Goal: Task Accomplishment & Management: Use online tool/utility

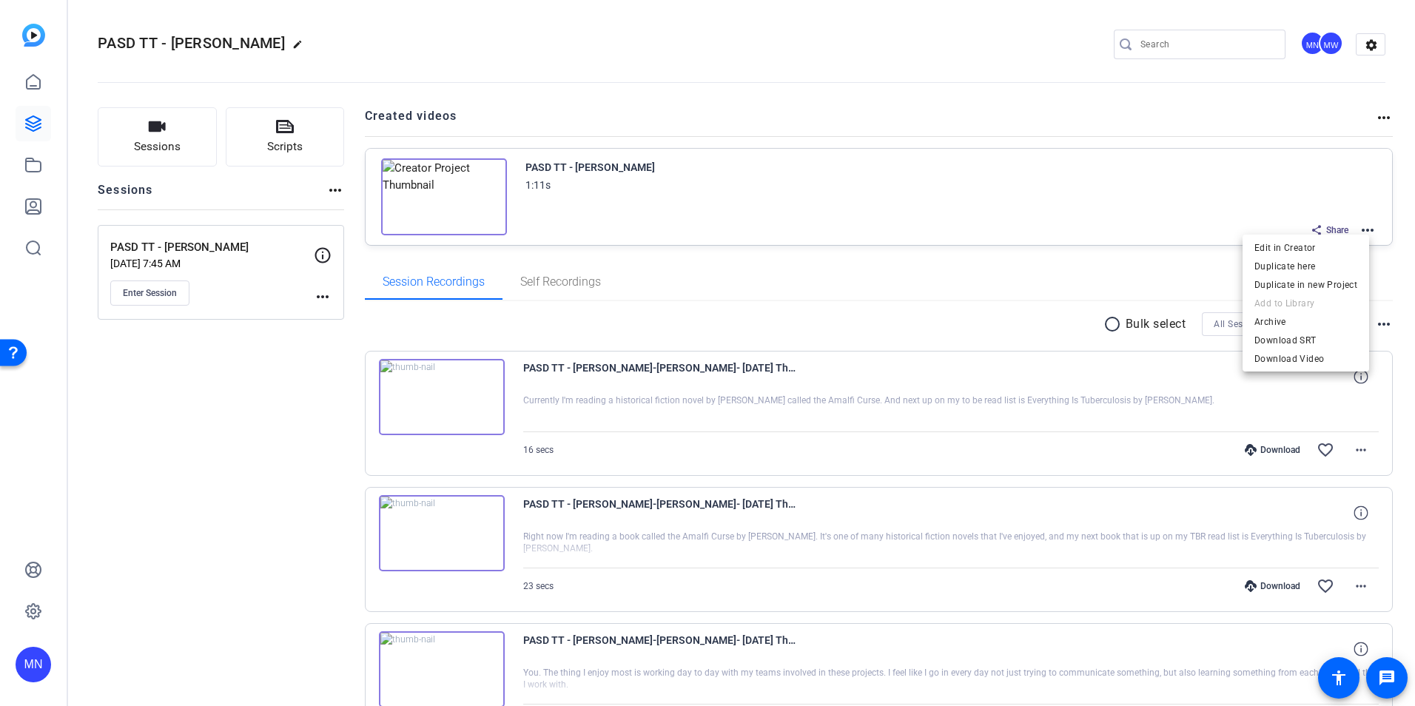
click at [1142, 228] on div at bounding box center [707, 353] width 1415 height 706
click at [1359, 225] on mat-icon "more_horiz" at bounding box center [1368, 230] width 18 height 18
click at [1294, 250] on span "Edit in Creator" at bounding box center [1305, 248] width 103 height 18
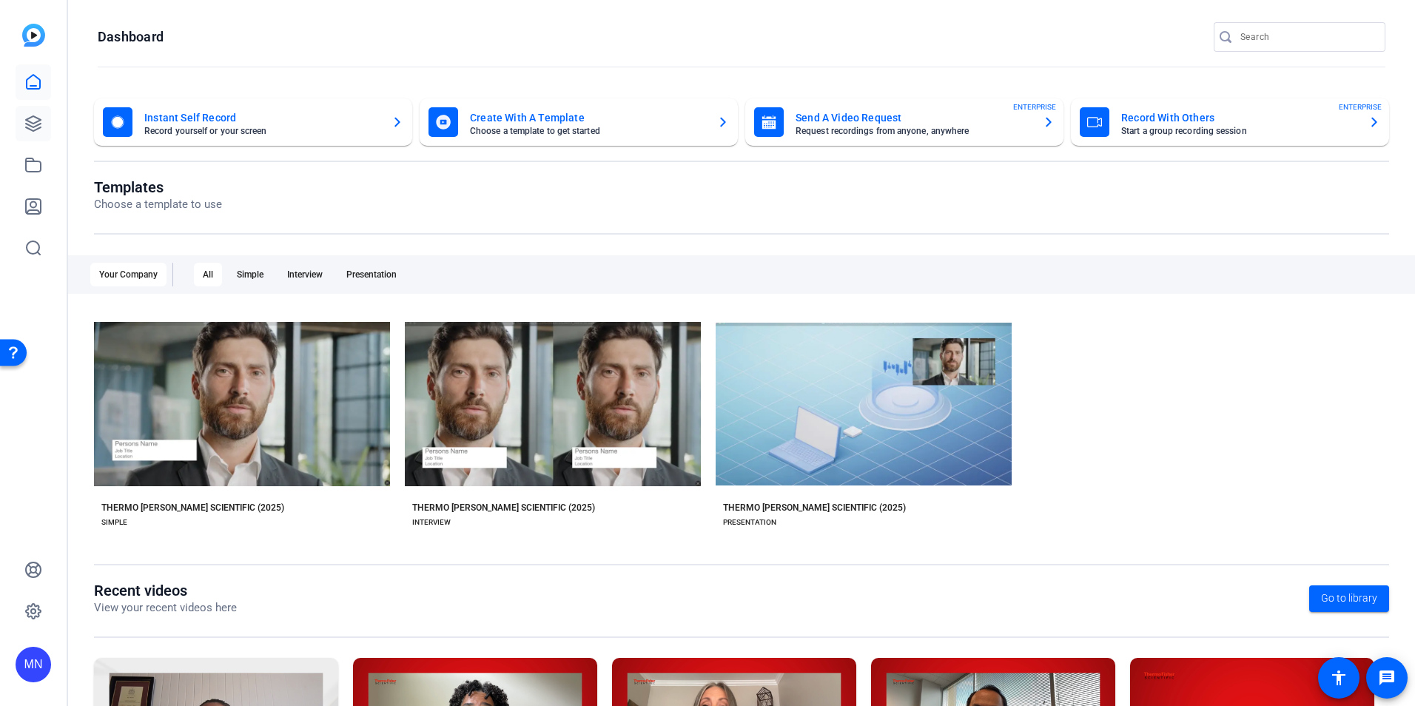
click at [41, 119] on icon at bounding box center [33, 124] width 18 height 18
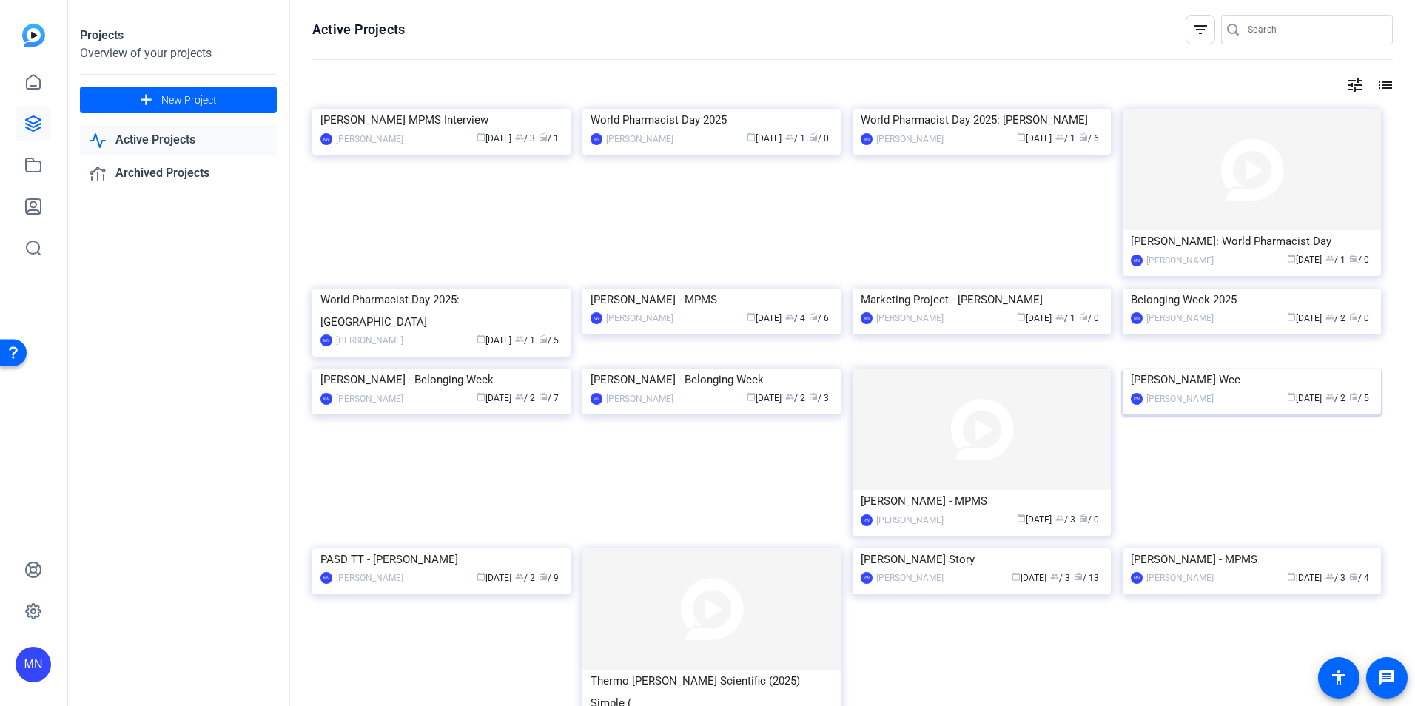
scroll to position [222, 0]
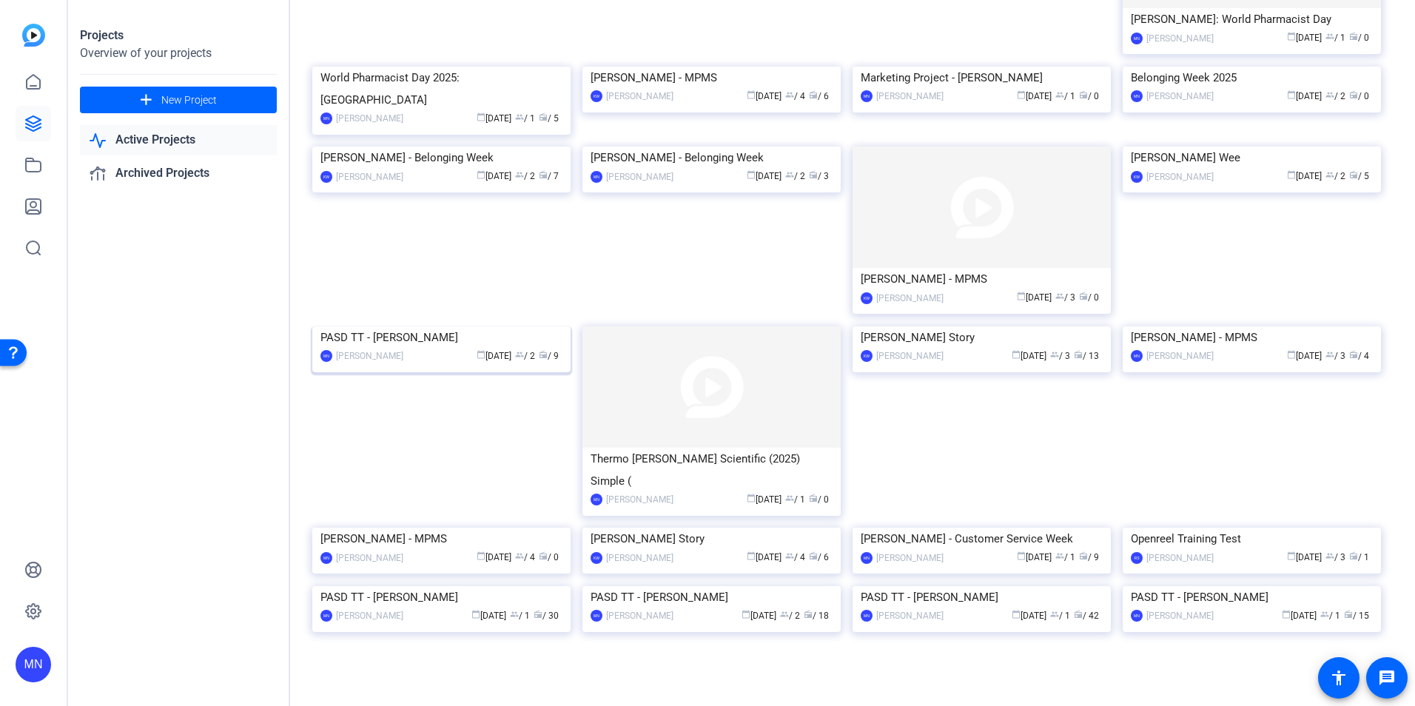
click at [495, 326] on img at bounding box center [441, 326] width 258 height 0
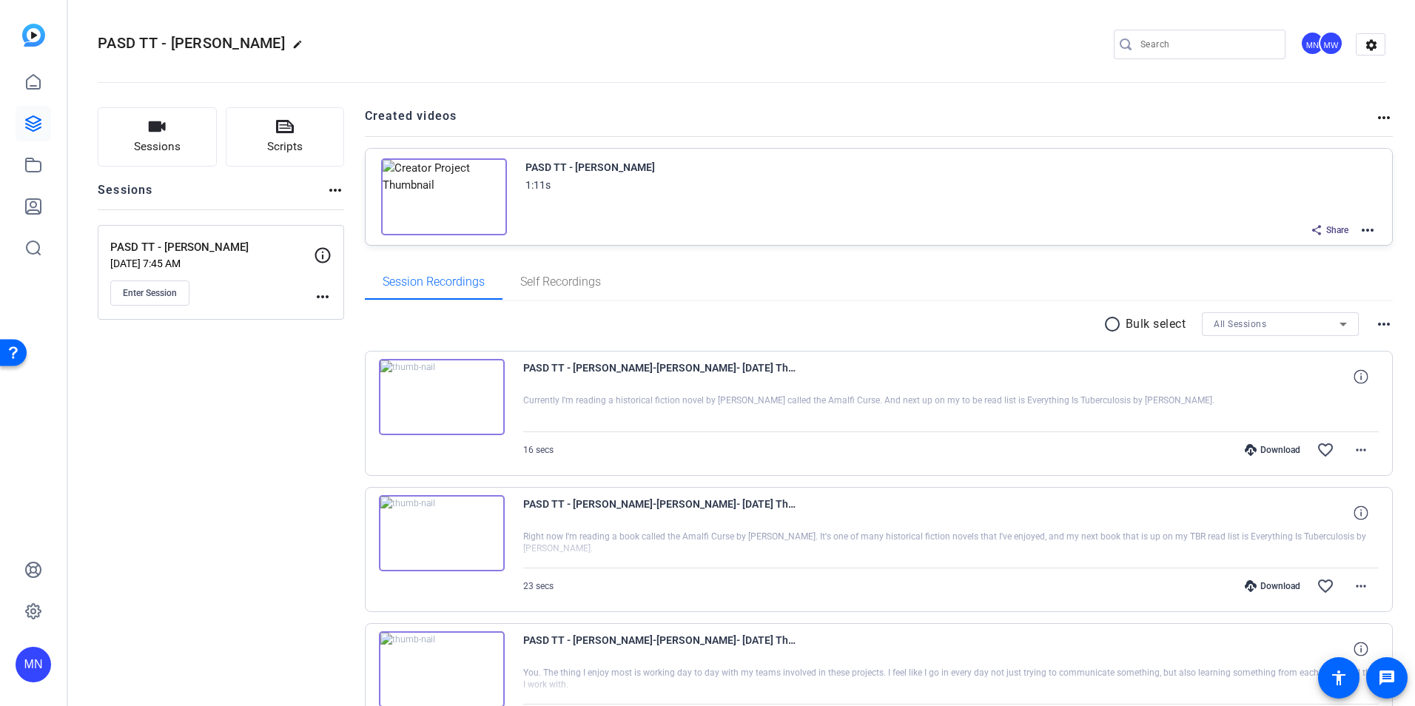
click at [1360, 235] on mat-icon "more_horiz" at bounding box center [1368, 230] width 18 height 18
click at [1339, 251] on span "Edit in Creator" at bounding box center [1305, 248] width 103 height 18
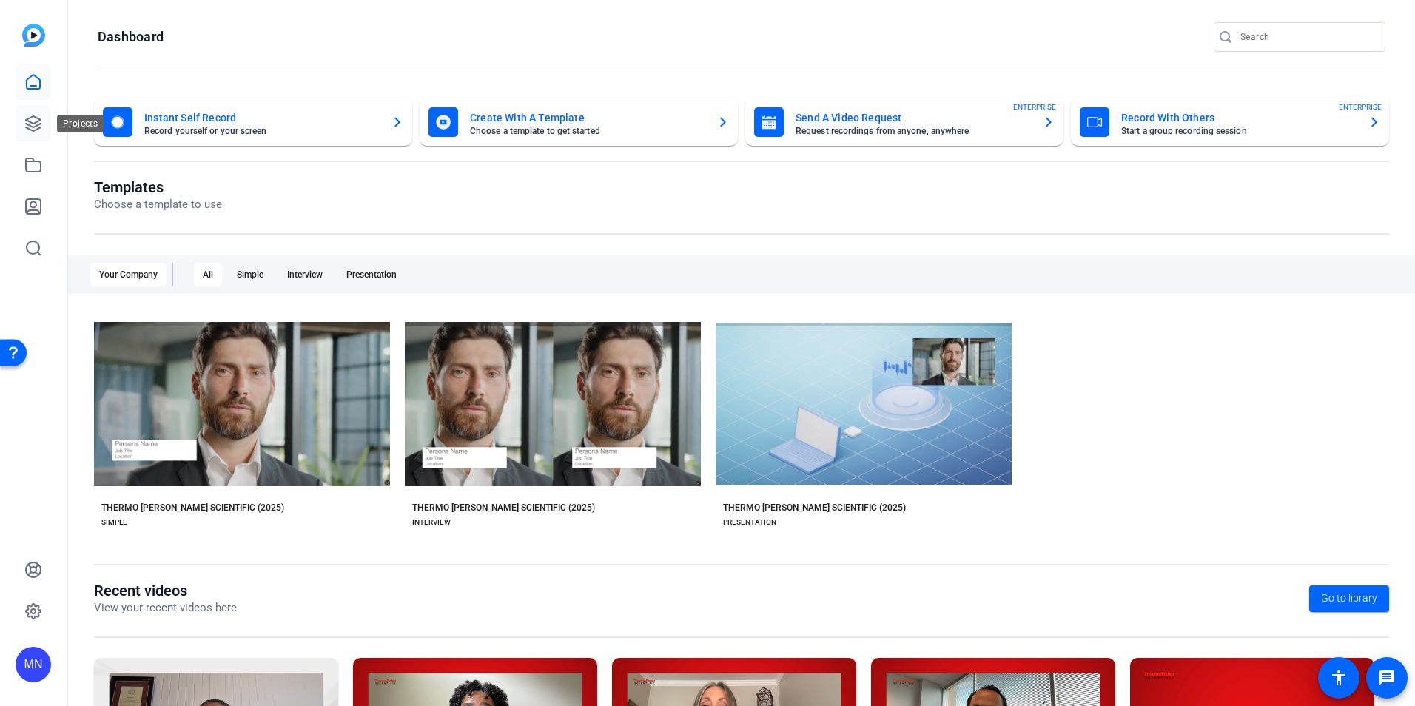
click at [41, 115] on icon at bounding box center [33, 124] width 18 height 18
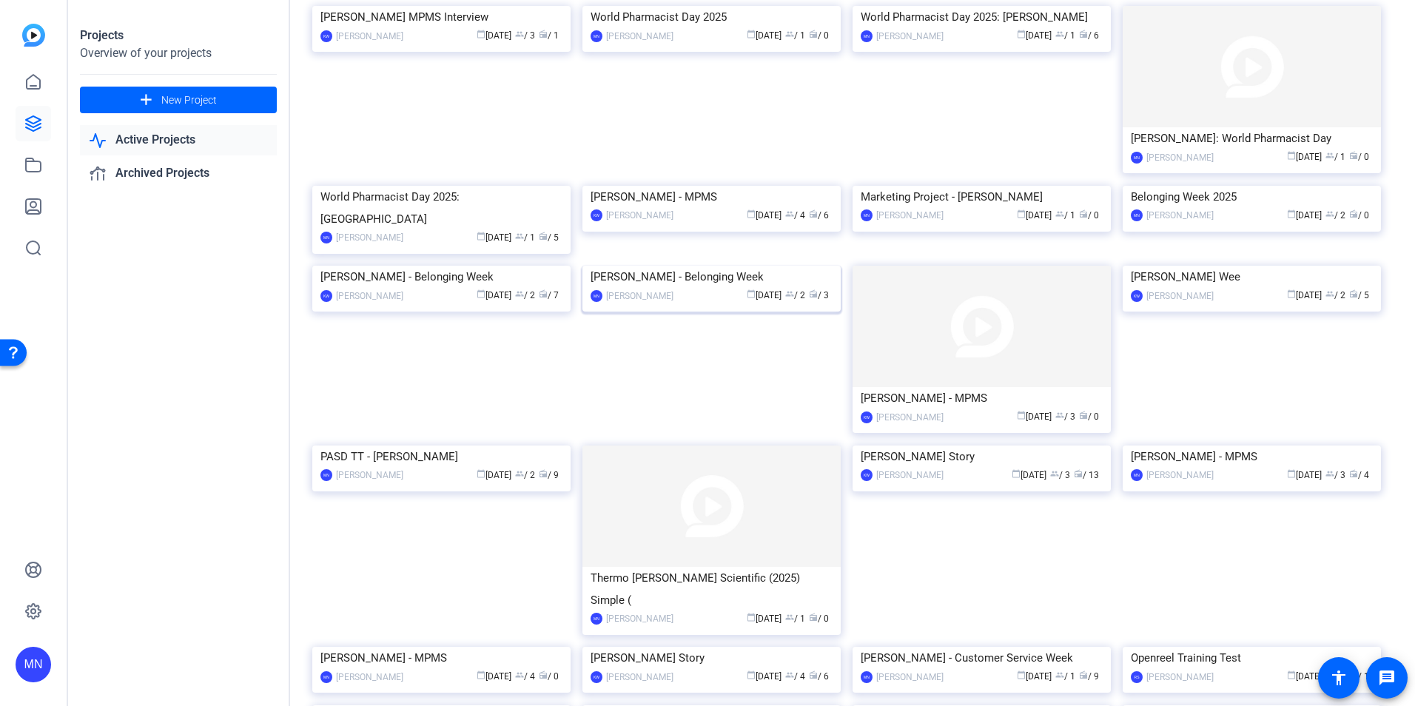
scroll to position [148, 0]
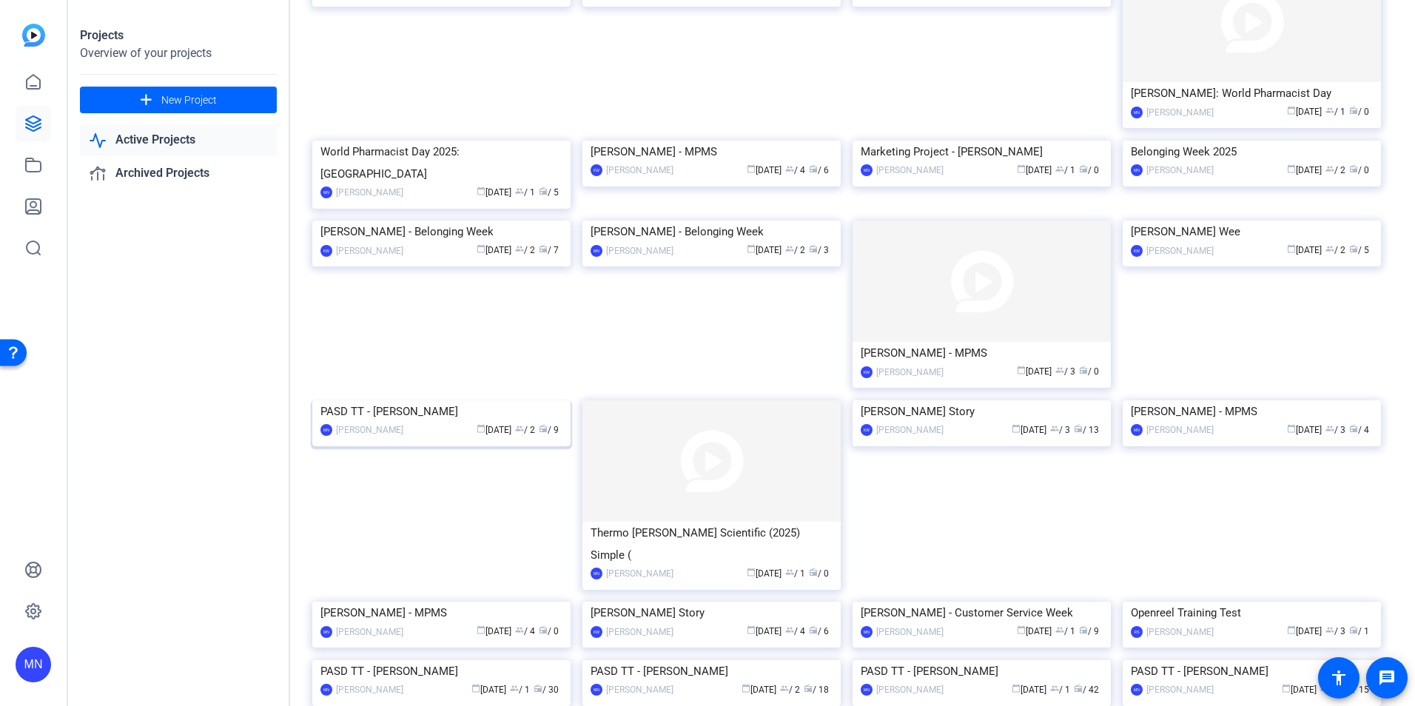
click at [548, 400] on img at bounding box center [441, 400] width 258 height 0
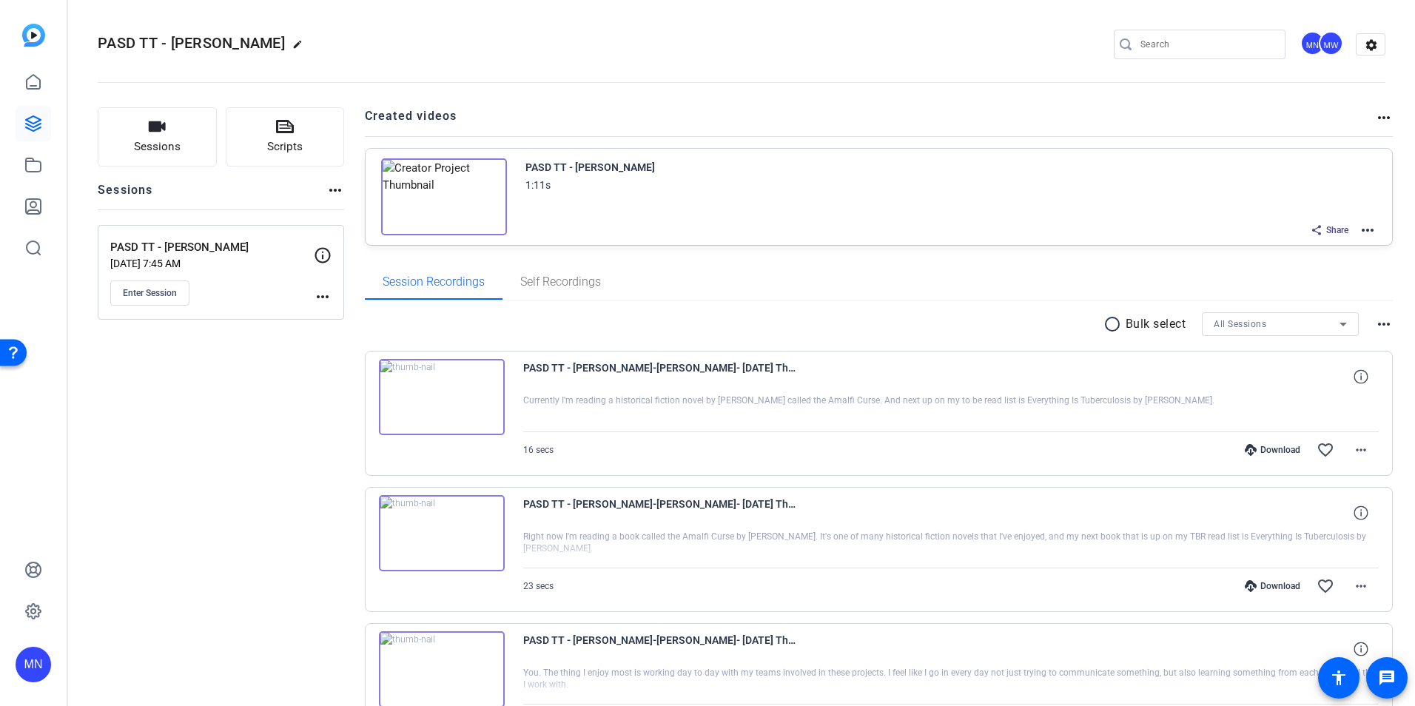
click at [1359, 231] on mat-icon "more_horiz" at bounding box center [1368, 230] width 18 height 18
click at [1311, 243] on span "Edit in Creator" at bounding box center [1305, 248] width 103 height 18
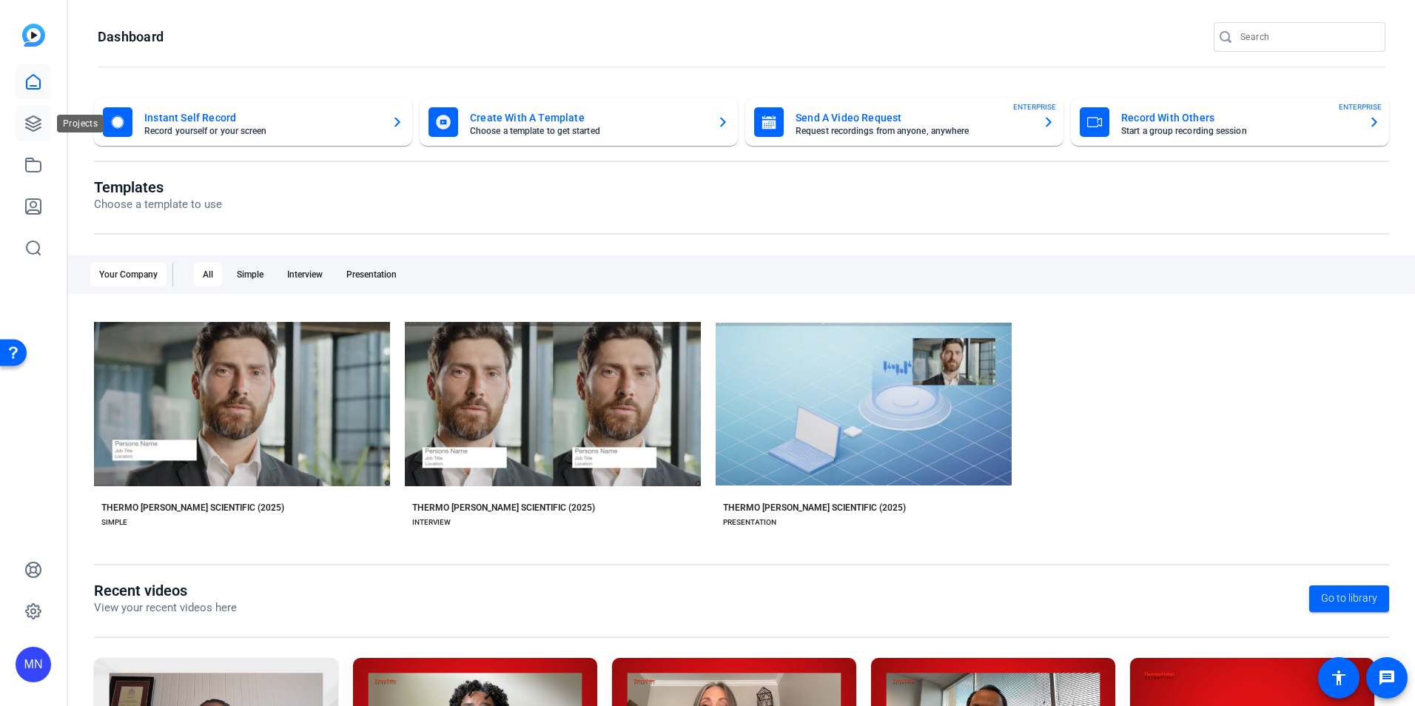
click at [36, 119] on icon at bounding box center [33, 124] width 18 height 18
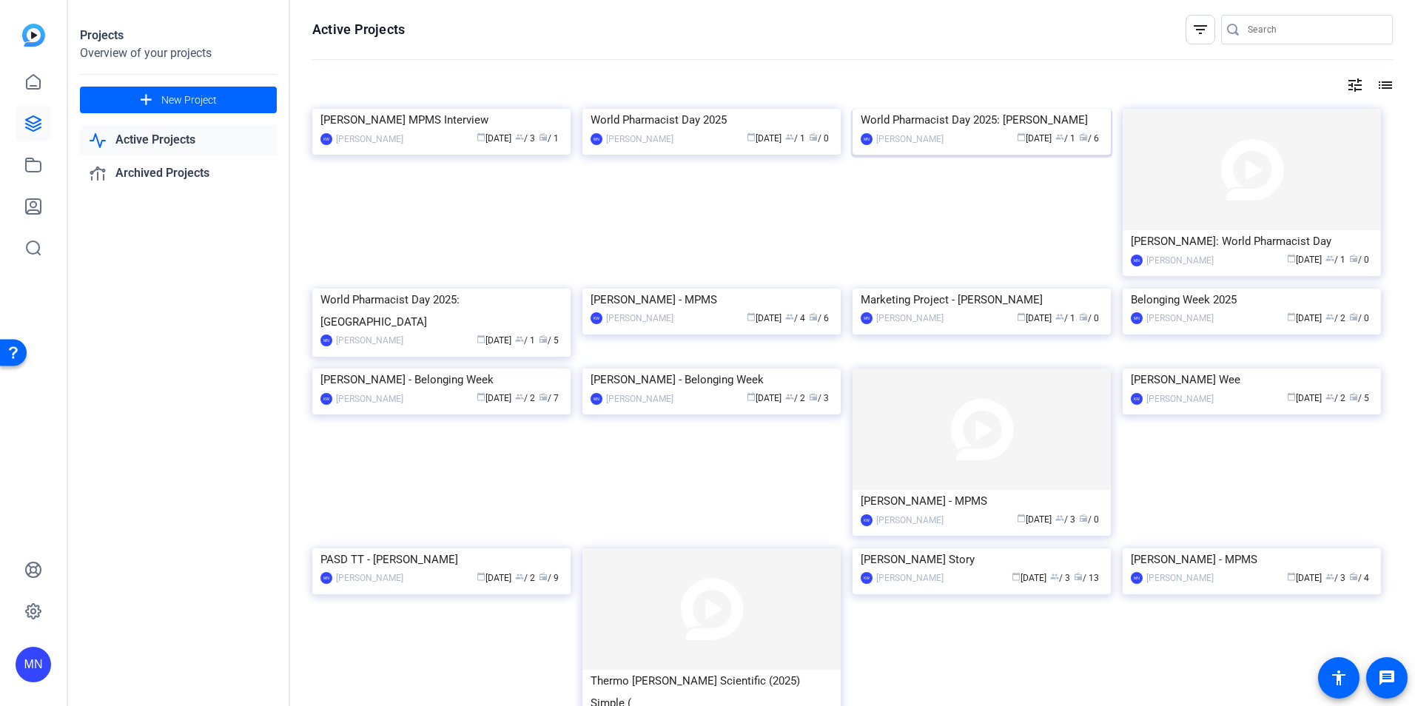
click at [996, 109] on img at bounding box center [981, 109] width 258 height 0
click at [668, 289] on img at bounding box center [711, 289] width 258 height 0
click at [983, 289] on img at bounding box center [981, 289] width 258 height 0
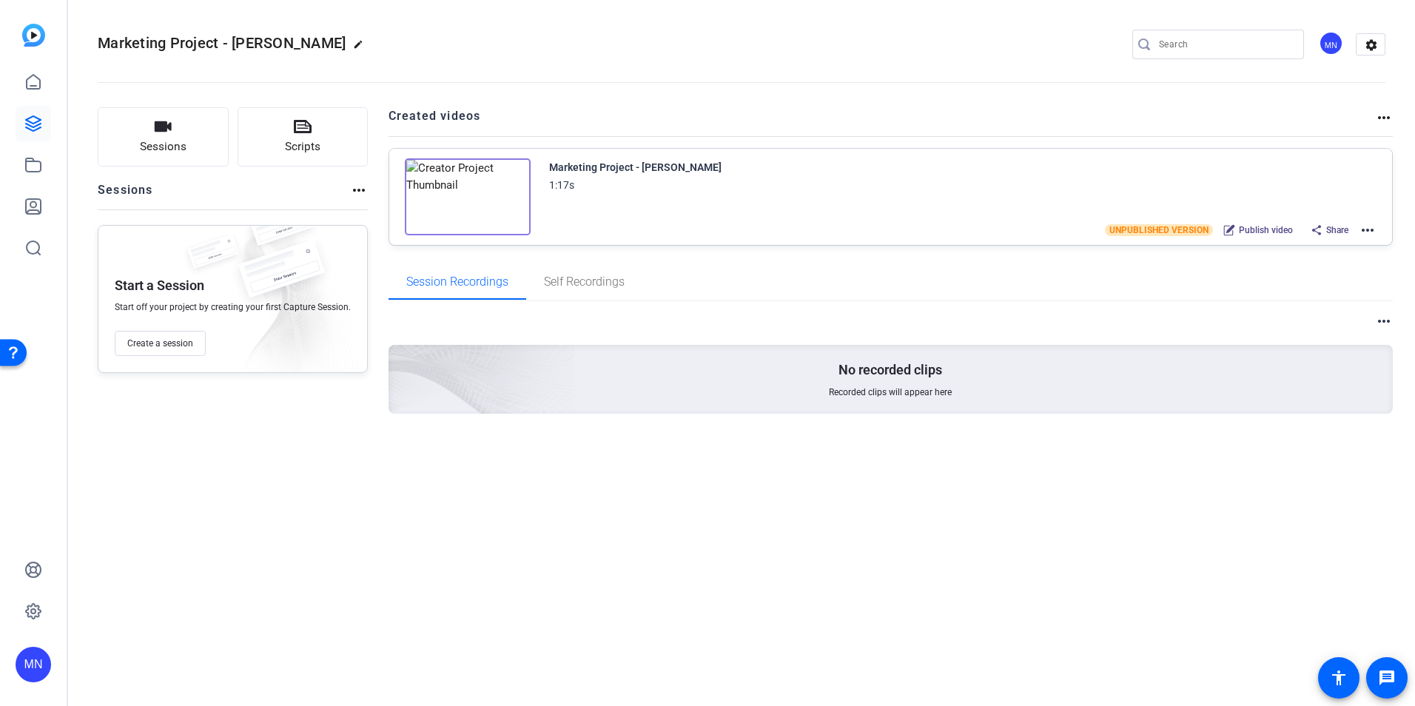
click at [1377, 229] on div "Marketing Project - Randi Sylve 1:17s UNPUBLISHED VERSION Publish video Share m…" at bounding box center [890, 197] width 1003 height 96
click at [1374, 229] on mat-icon "more_horiz" at bounding box center [1368, 230] width 18 height 18
click at [1336, 245] on span "Edit in Creator" at bounding box center [1313, 248] width 103 height 18
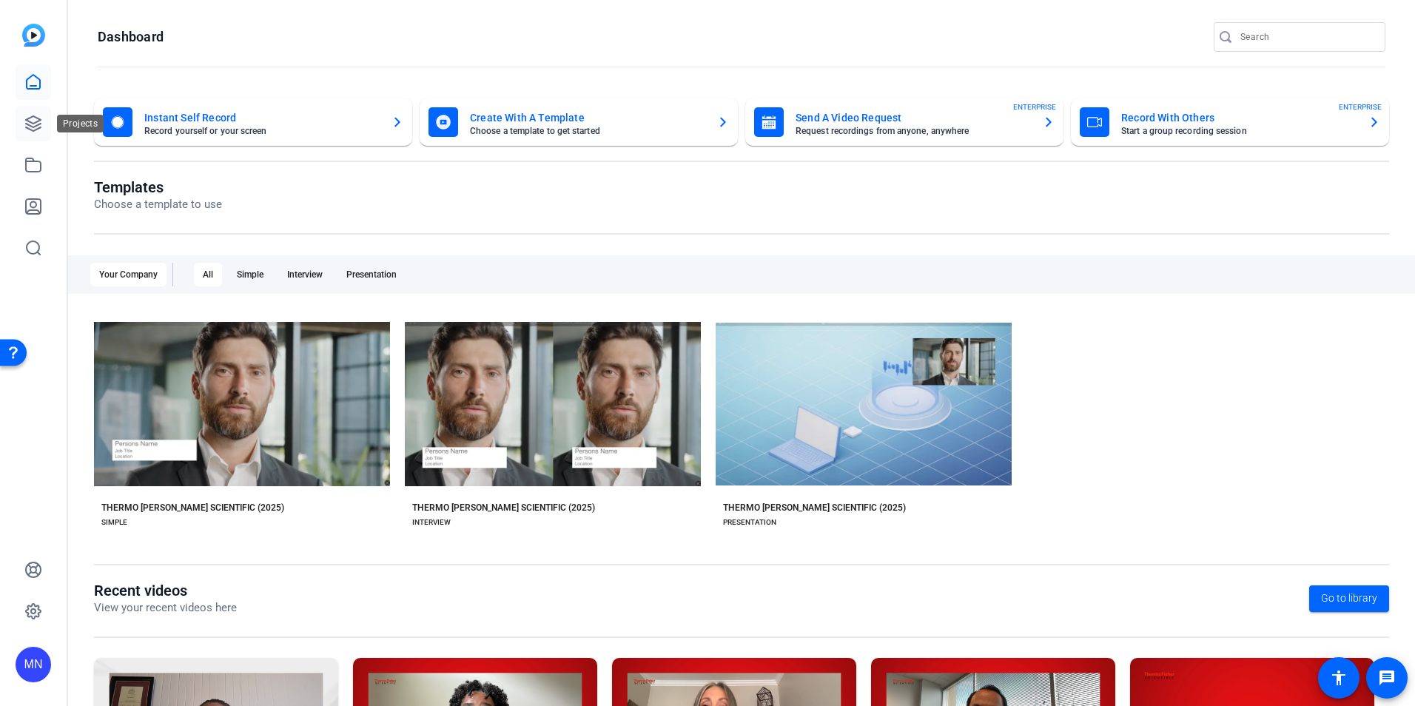
click at [36, 121] on icon at bounding box center [33, 124] width 18 height 18
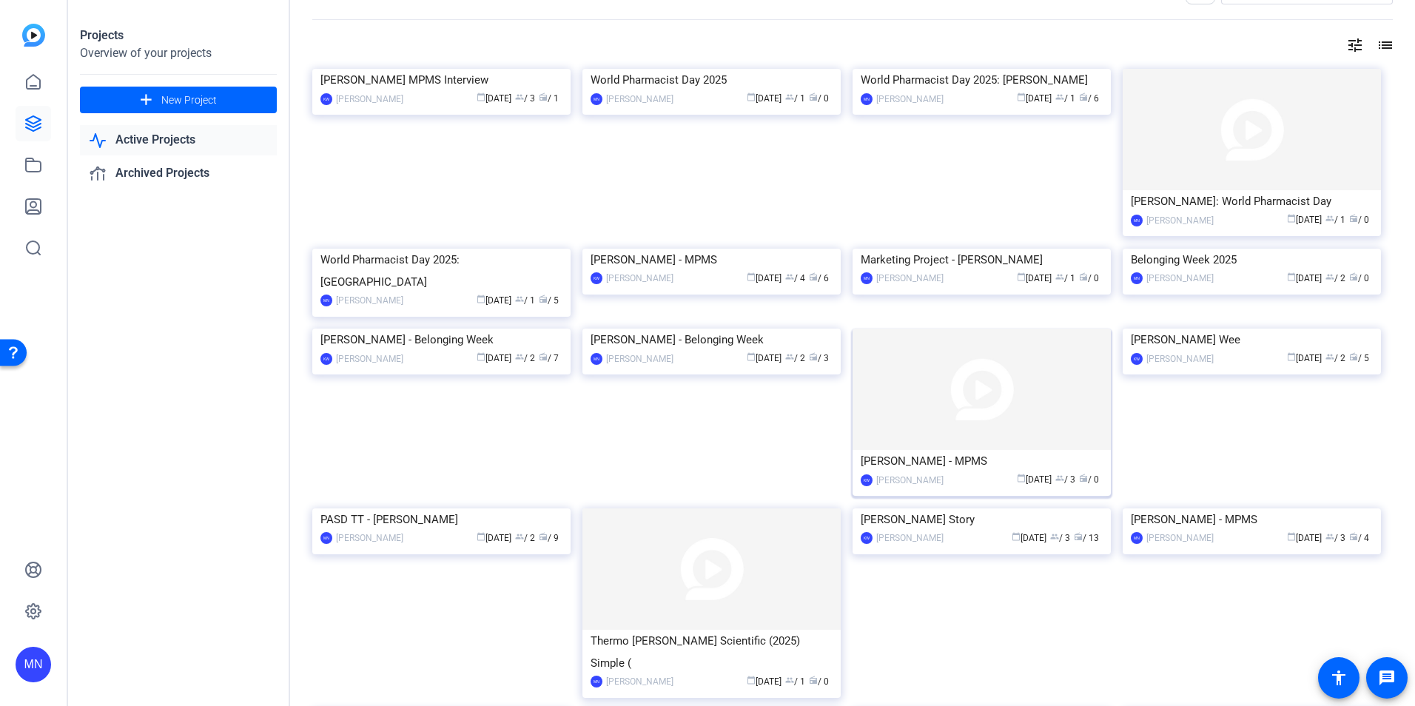
scroll to position [148, 0]
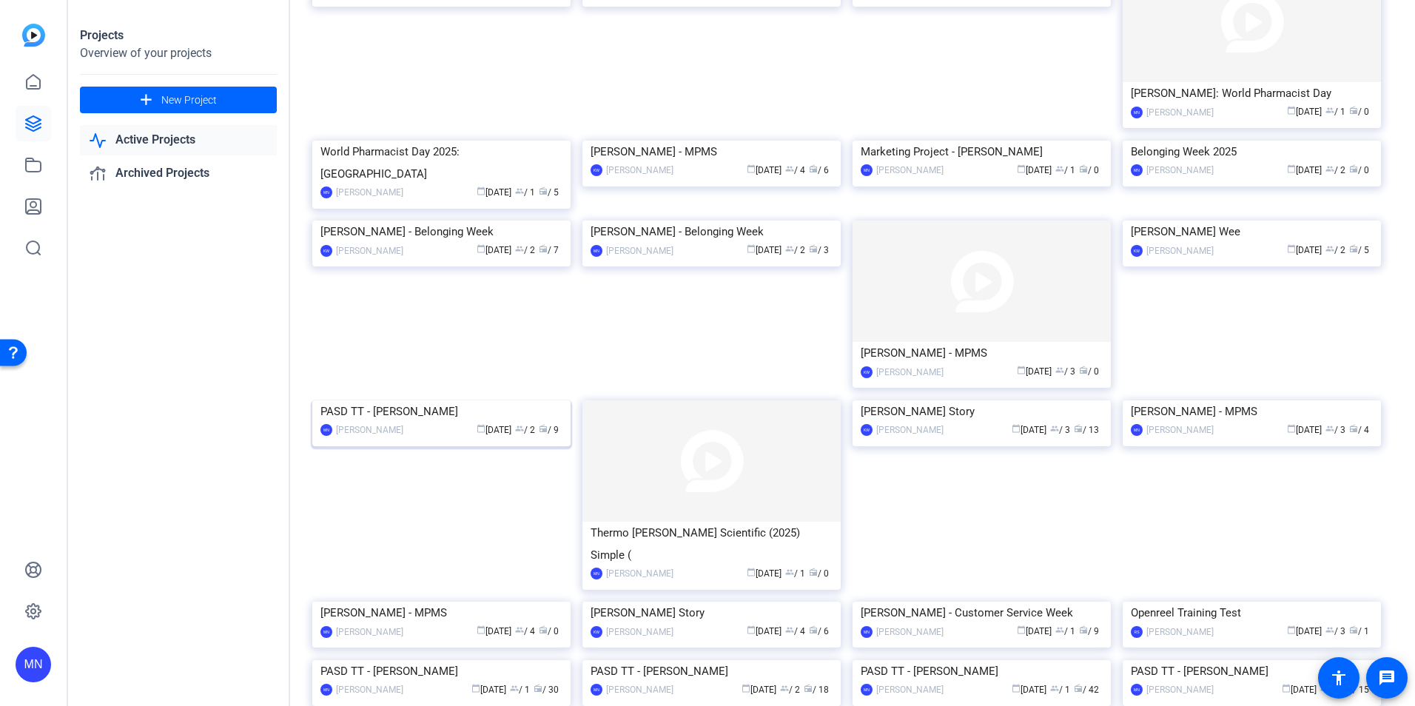
click at [515, 400] on img at bounding box center [441, 400] width 258 height 0
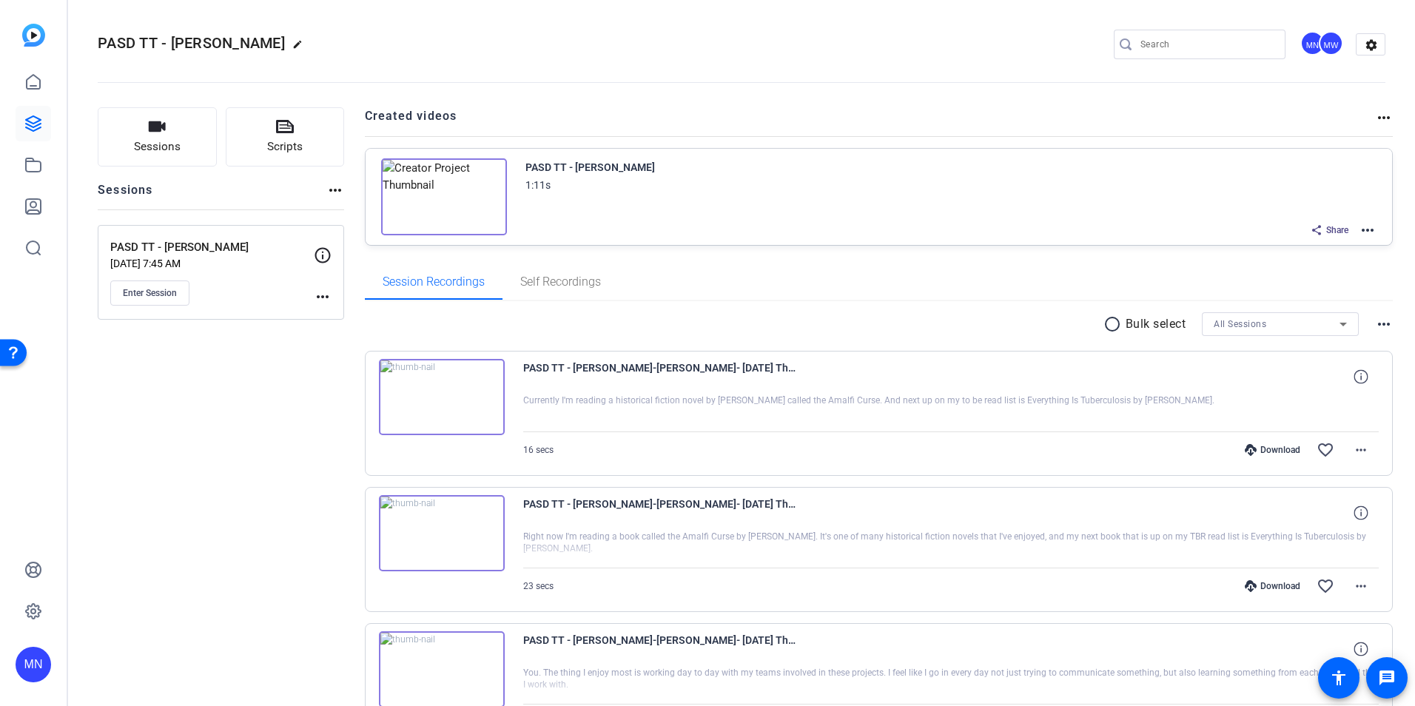
click at [1359, 226] on mat-icon "more_horiz" at bounding box center [1368, 230] width 18 height 18
click at [1331, 246] on span "Edit in Creator" at bounding box center [1305, 248] width 103 height 18
click at [31, 118] on icon at bounding box center [33, 123] width 15 height 15
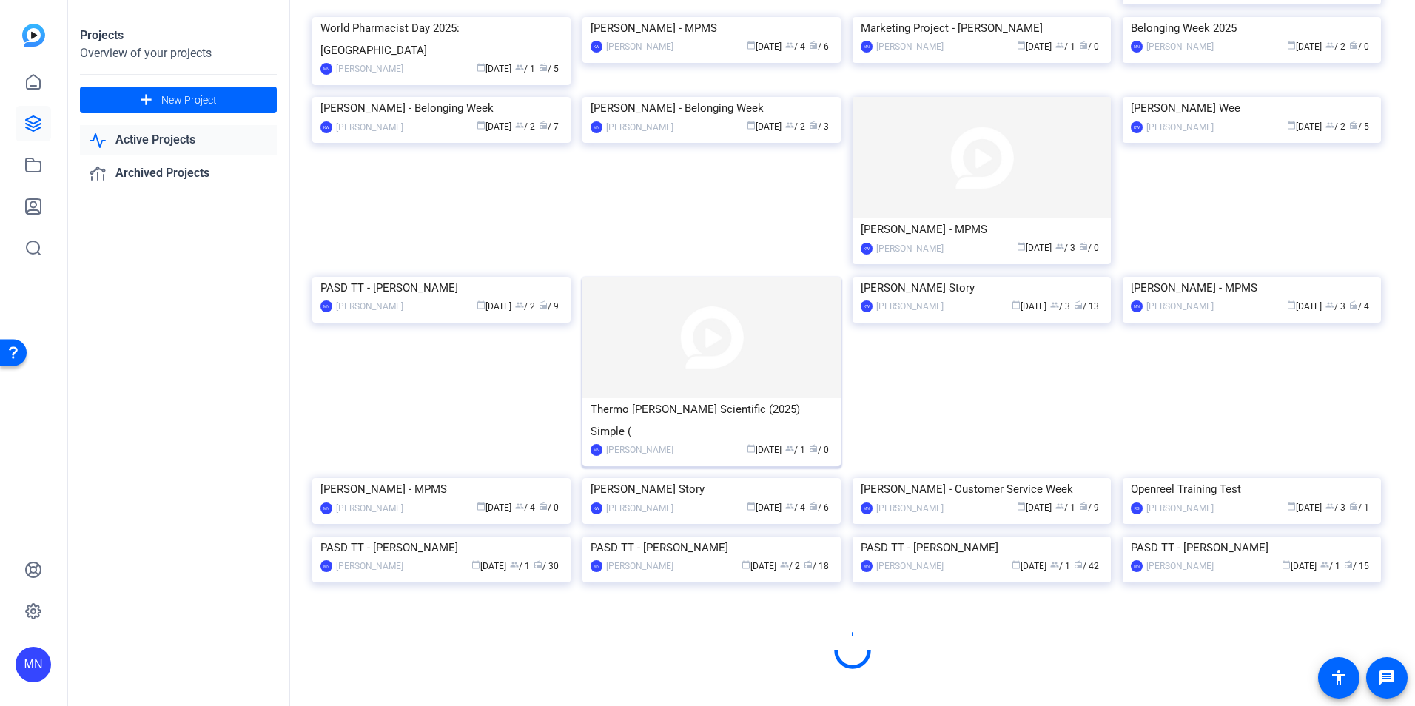
scroll to position [554, 0]
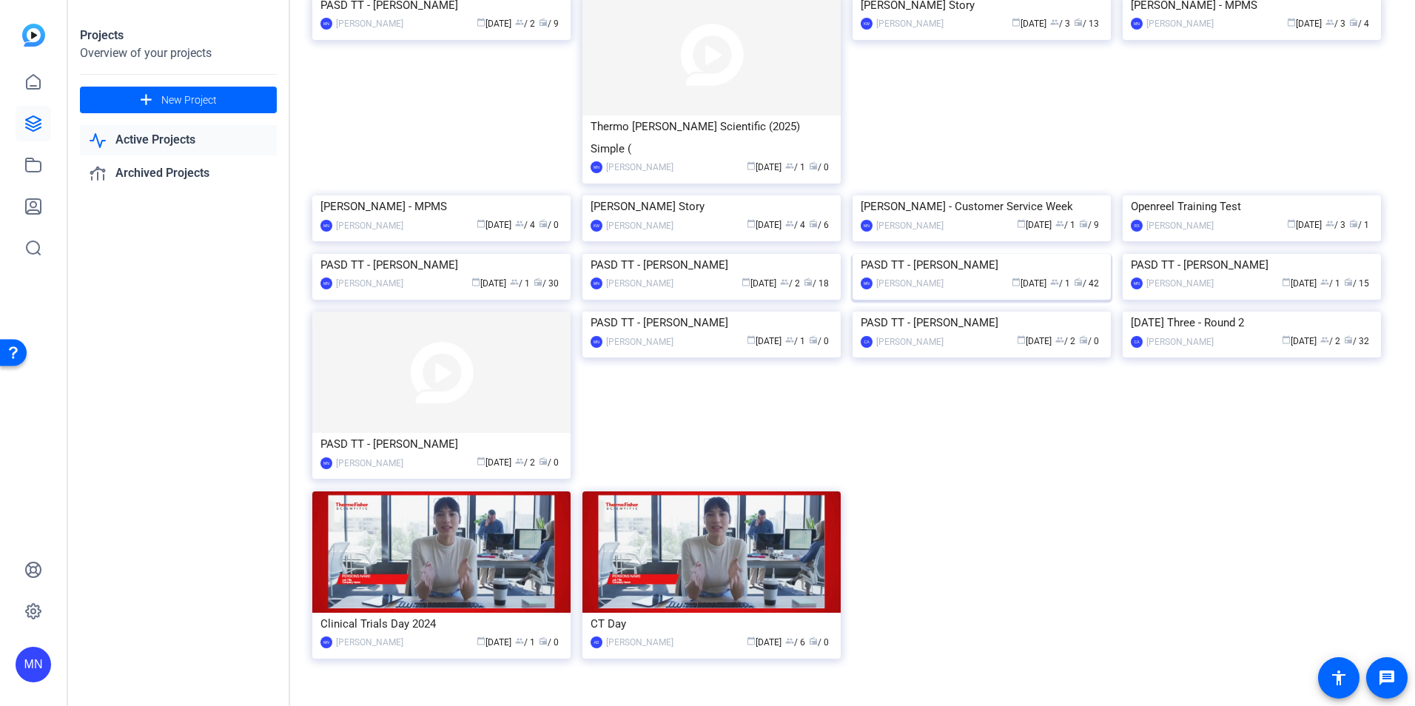
click at [955, 254] on img at bounding box center [981, 254] width 258 height 0
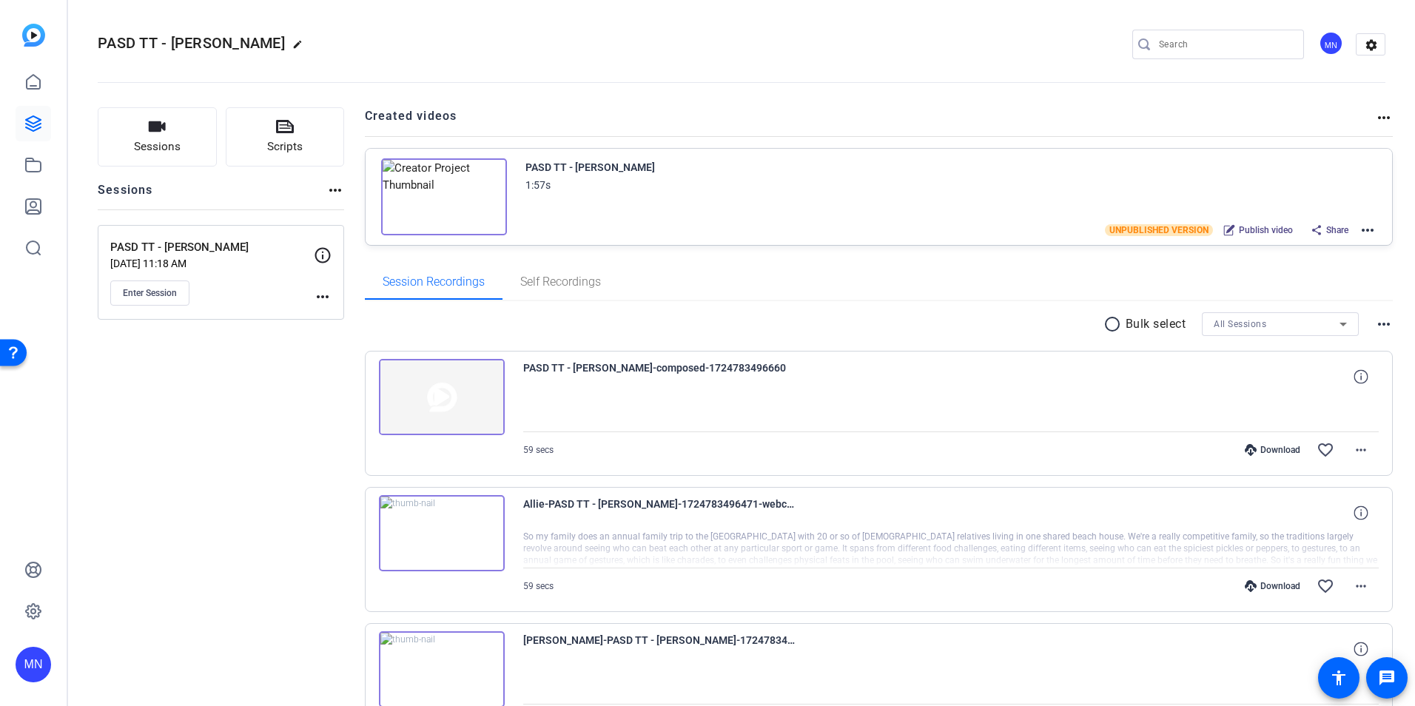
click at [1360, 226] on mat-icon "more_horiz" at bounding box center [1368, 230] width 18 height 18
click at [1328, 249] on span "Edit in Creator" at bounding box center [1305, 248] width 103 height 18
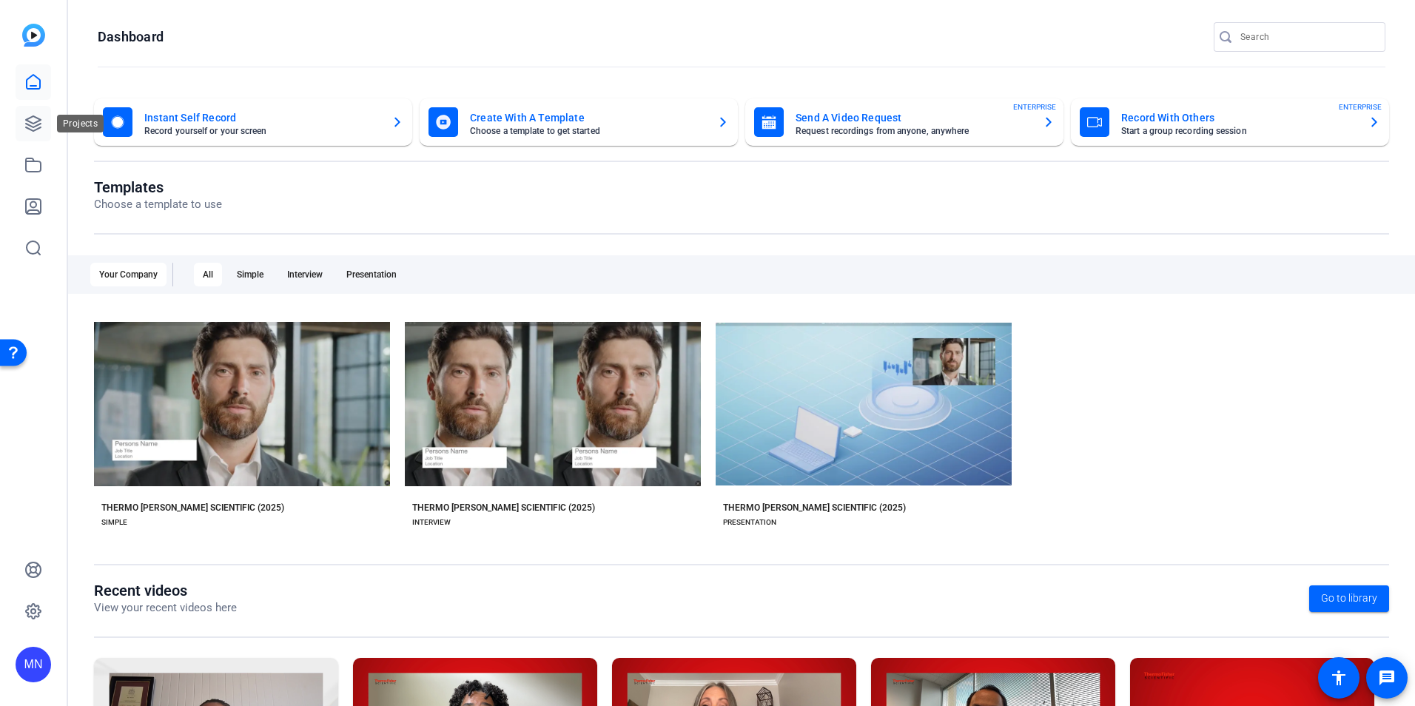
click at [40, 121] on icon at bounding box center [33, 124] width 18 height 18
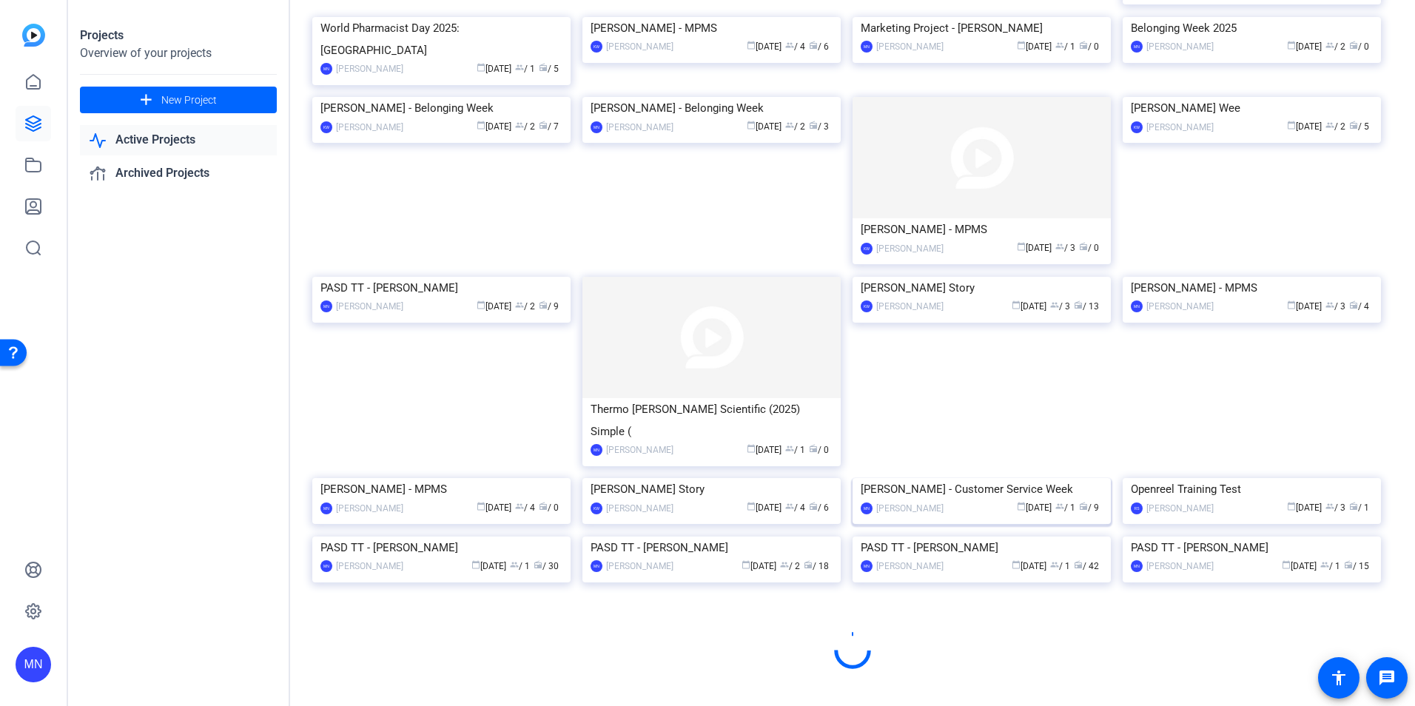
scroll to position [554, 0]
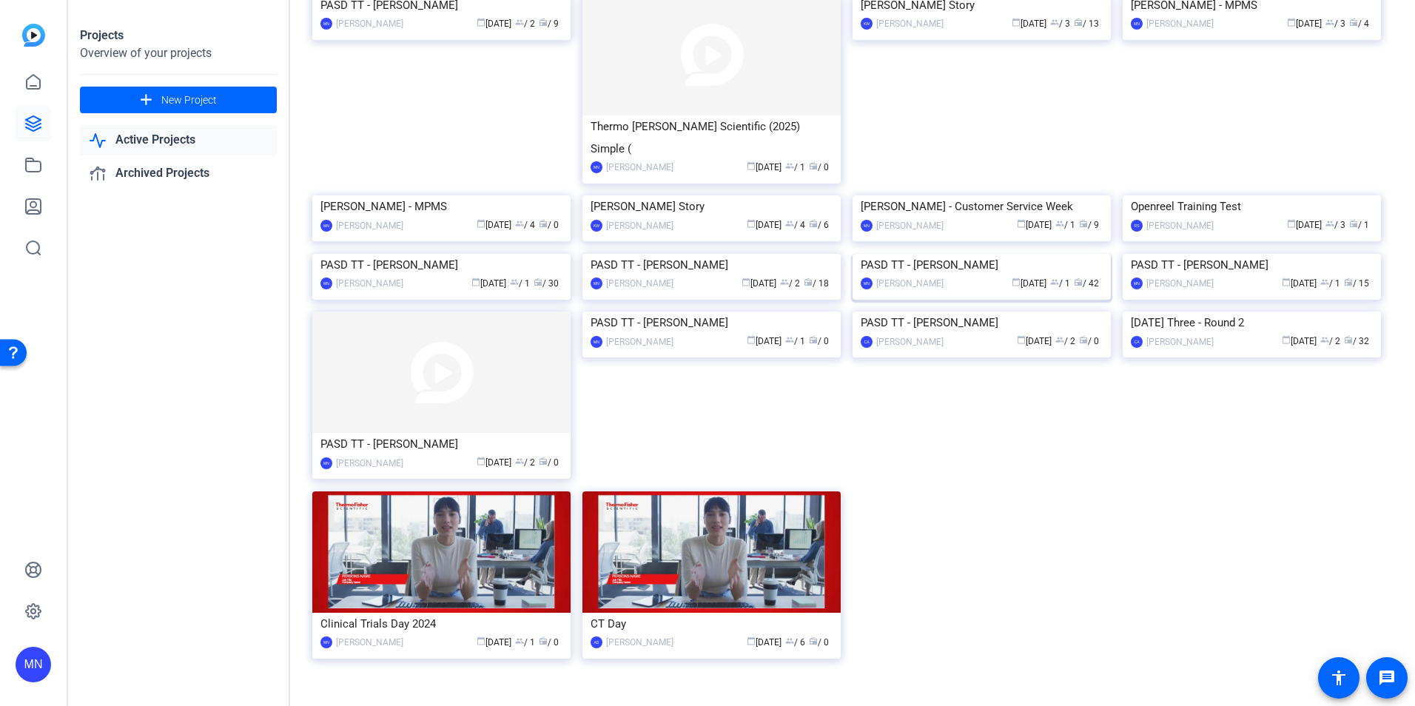
click at [1082, 254] on img at bounding box center [981, 254] width 258 height 0
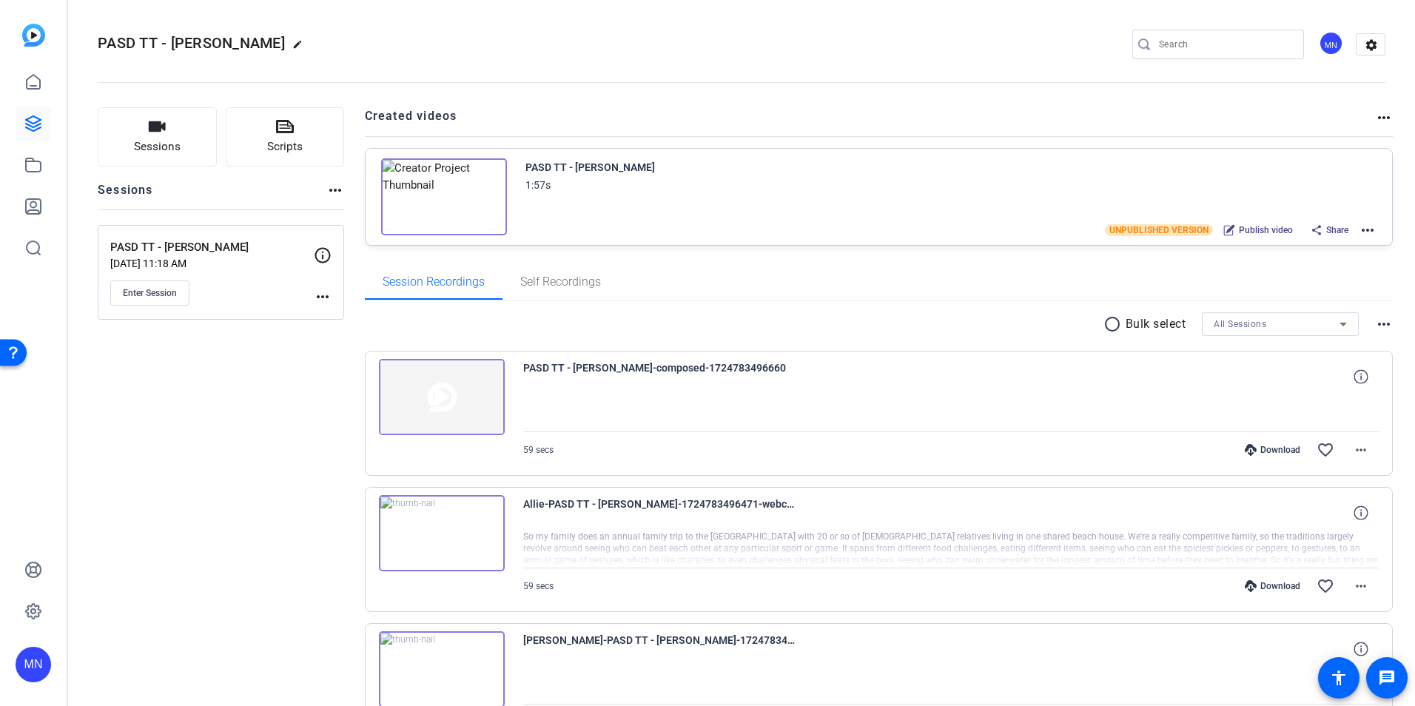
click at [1365, 235] on mat-icon "more_horiz" at bounding box center [1368, 230] width 18 height 18
click at [1341, 268] on span "Duplicate here" at bounding box center [1305, 267] width 103 height 18
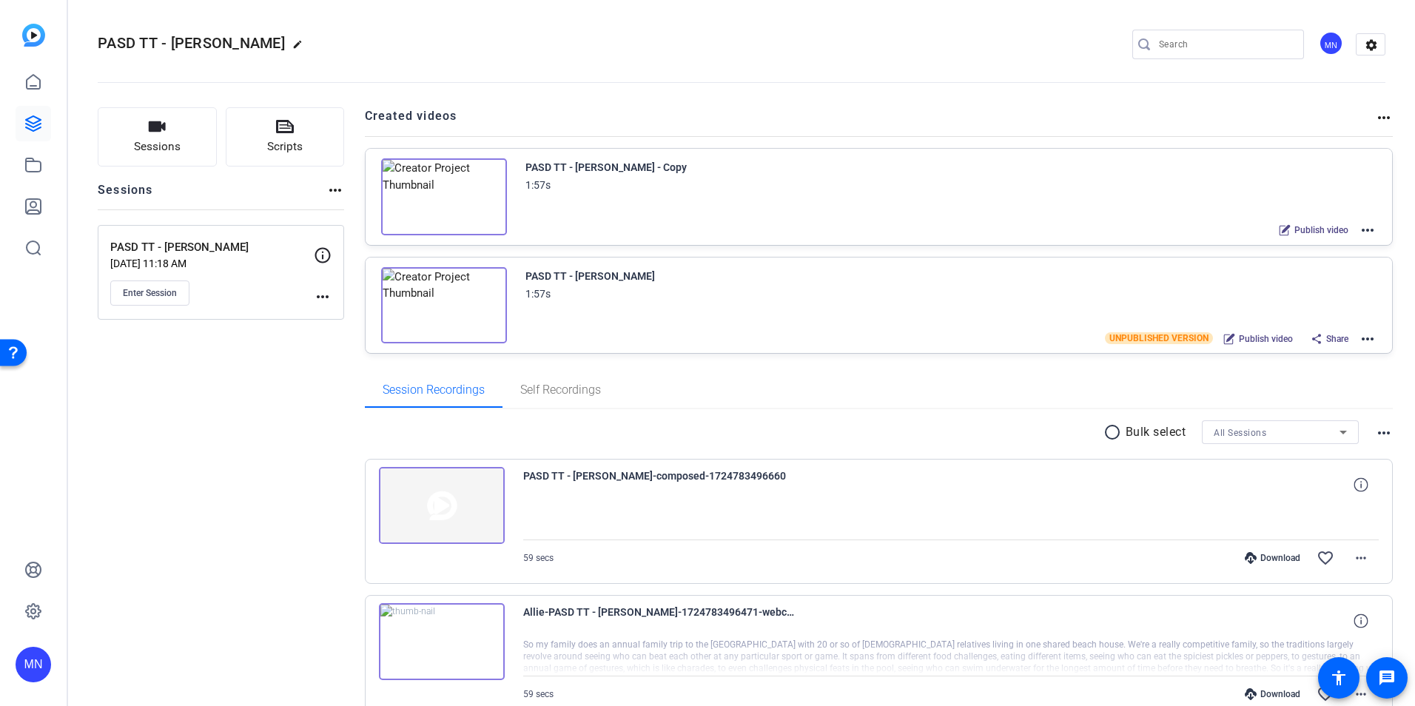
click at [1364, 227] on mat-icon "more_horiz" at bounding box center [1368, 230] width 18 height 18
click at [1322, 245] on span "Edit in Creator" at bounding box center [1305, 248] width 103 height 18
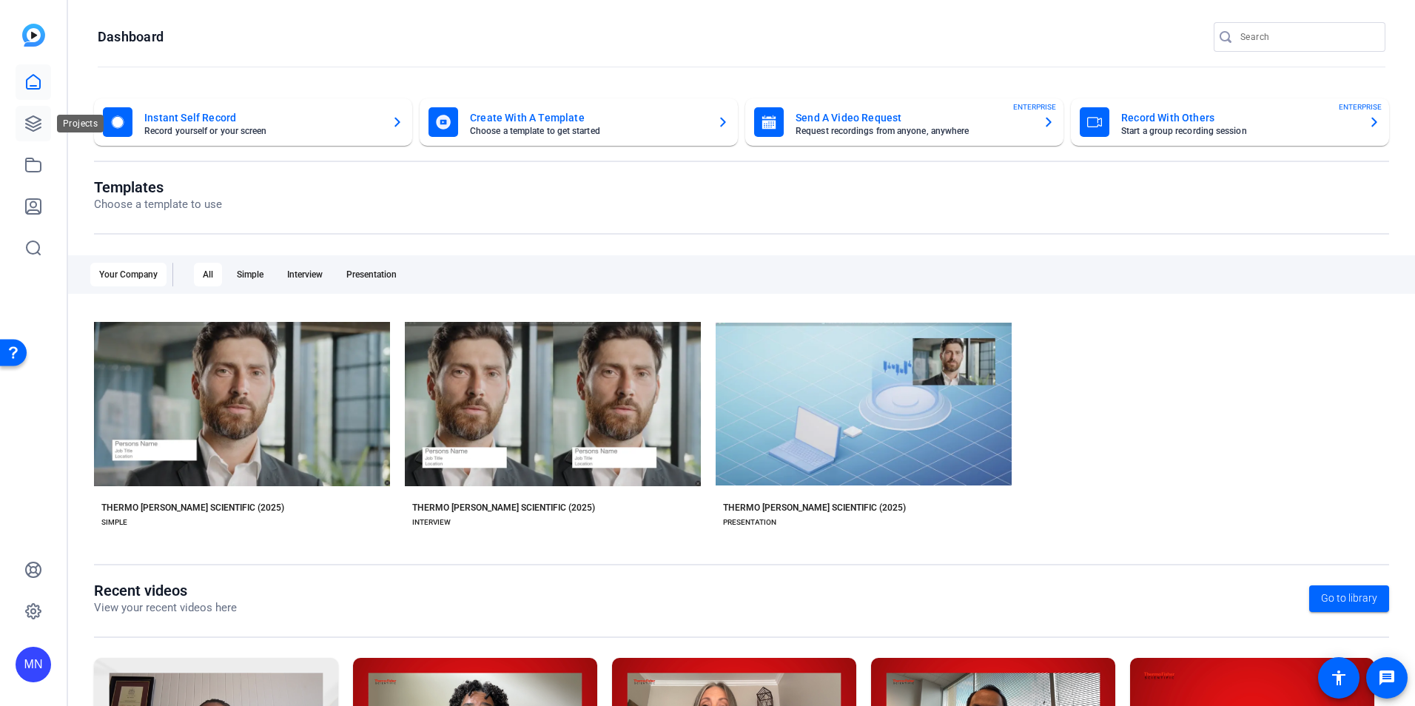
click at [28, 124] on icon at bounding box center [33, 123] width 15 height 15
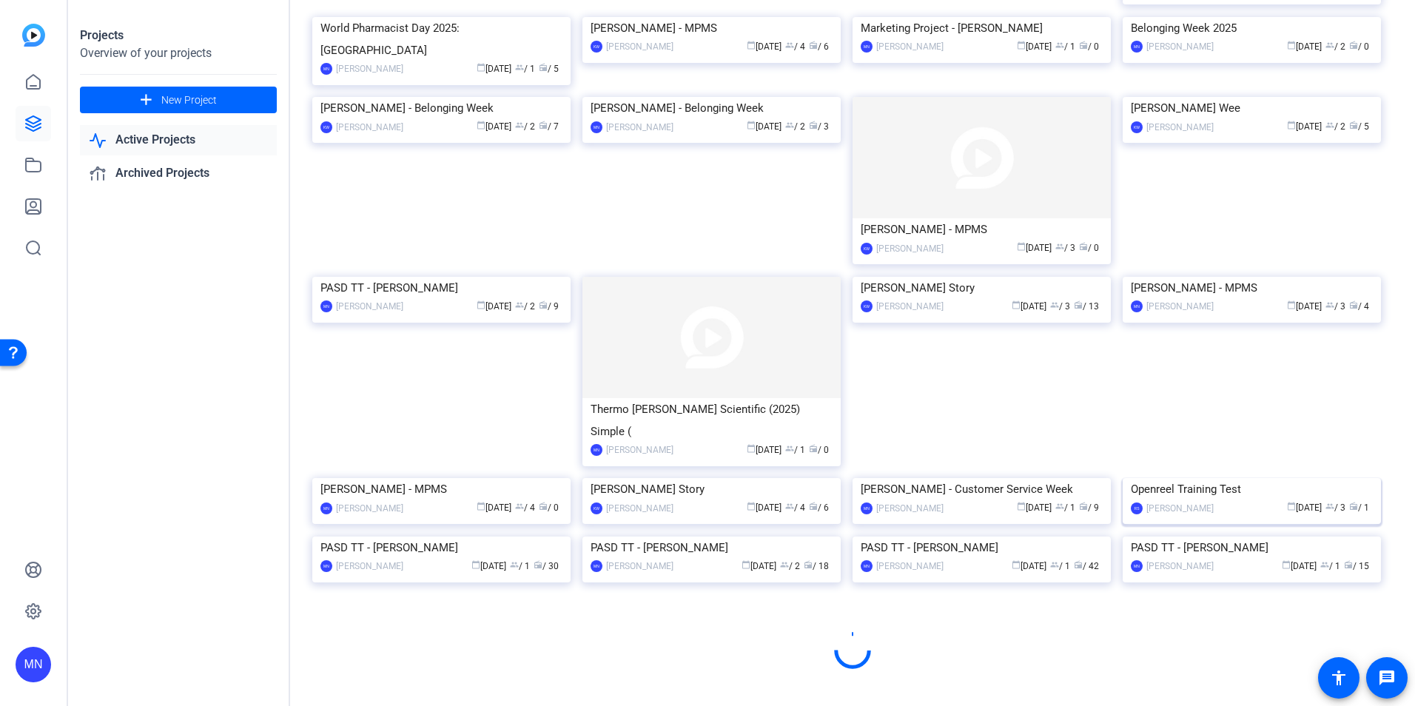
scroll to position [554, 0]
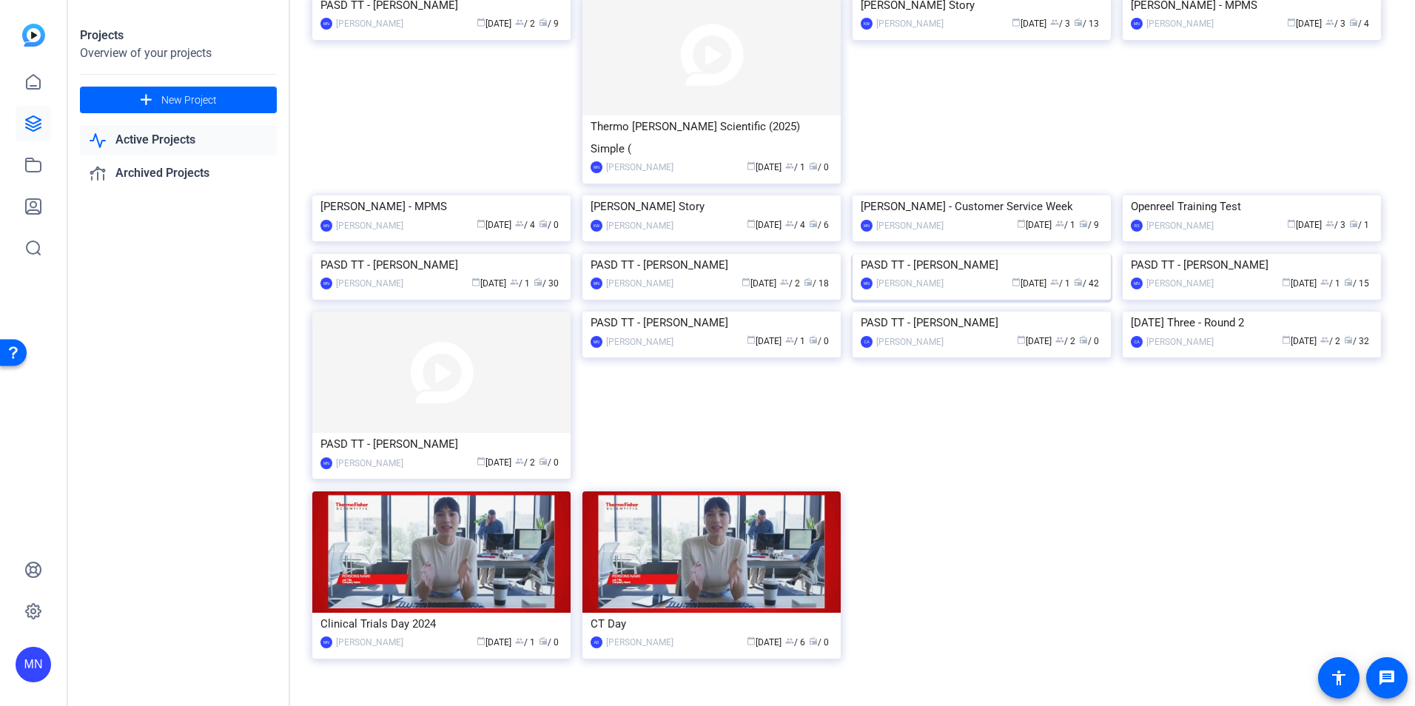
click at [1046, 254] on img at bounding box center [981, 254] width 258 height 0
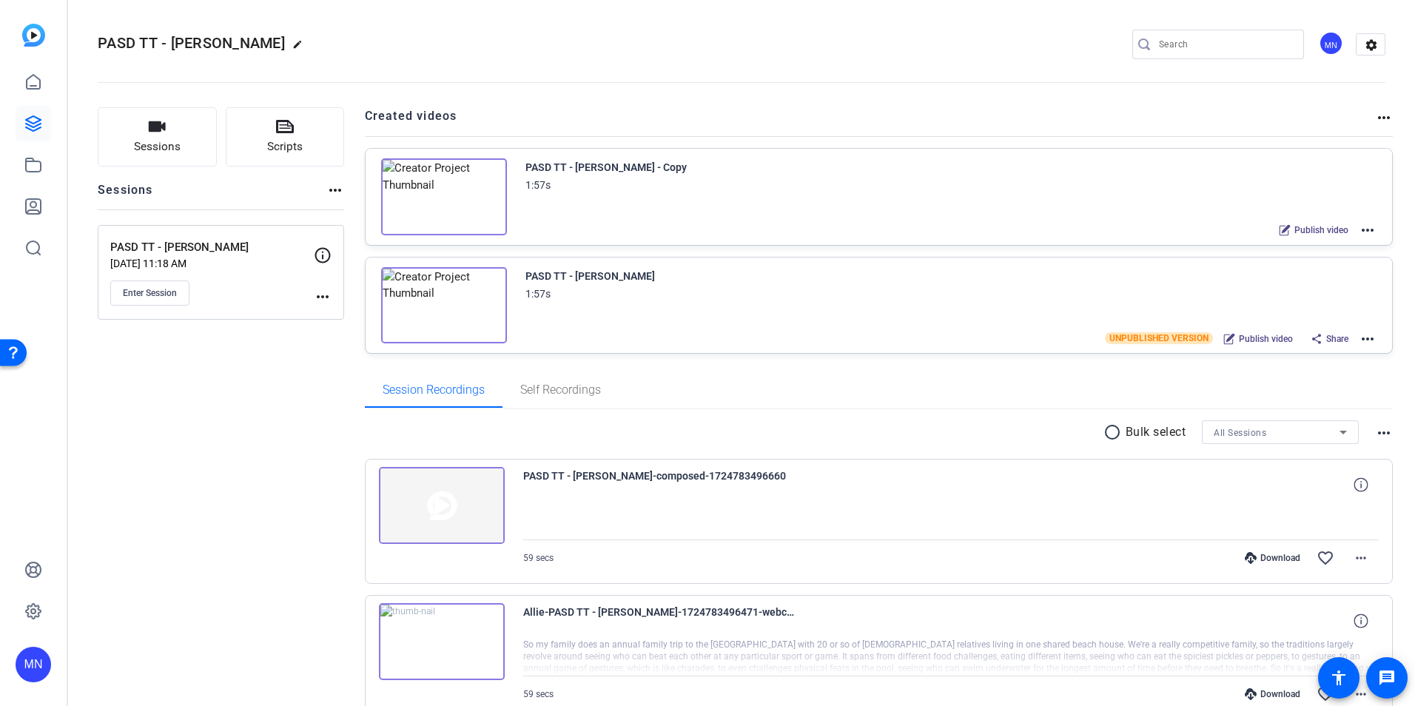
click at [1364, 232] on mat-icon "more_horiz" at bounding box center [1368, 230] width 18 height 18
click at [1327, 279] on span "Duplicate in new Project" at bounding box center [1305, 285] width 103 height 18
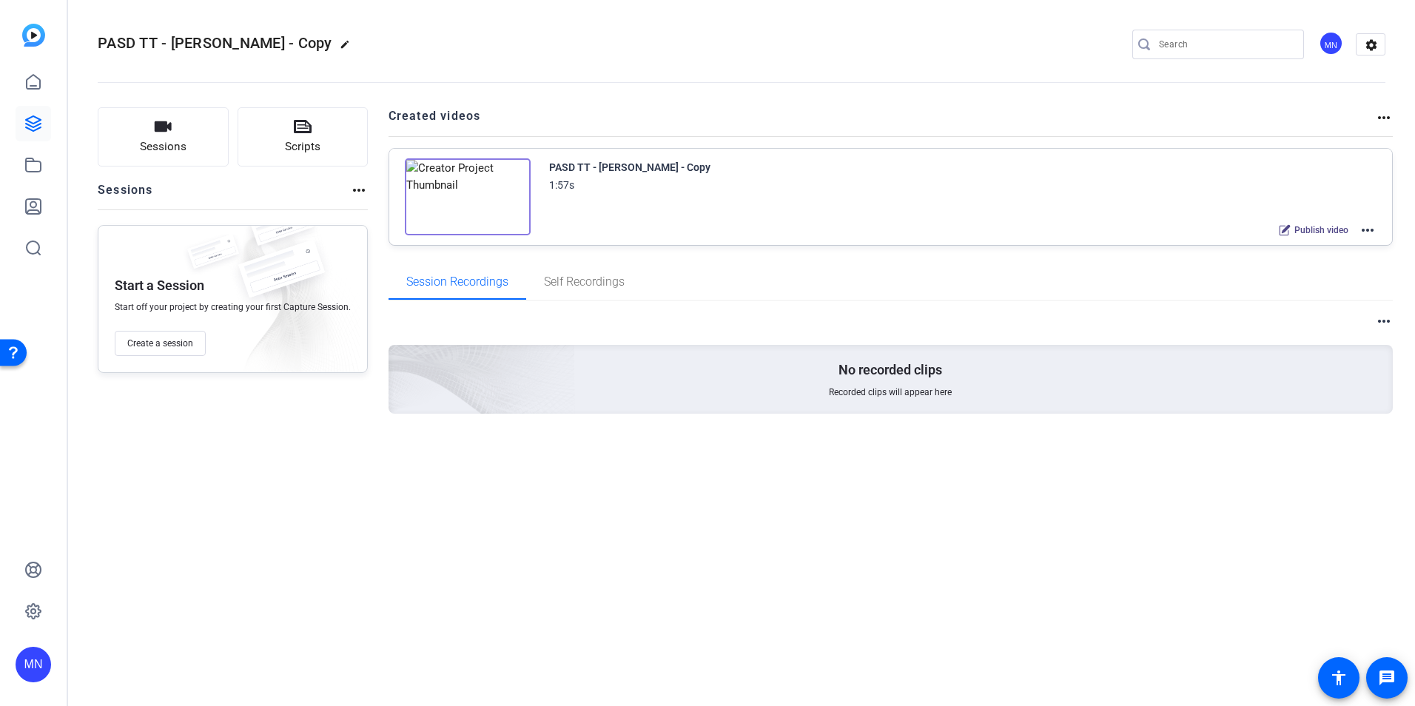
click at [1371, 228] on mat-icon "more_horiz" at bounding box center [1368, 230] width 18 height 18
click at [1292, 252] on span "Edit in Creator" at bounding box center [1313, 248] width 103 height 18
